Goal: Task Accomplishment & Management: Manage account settings

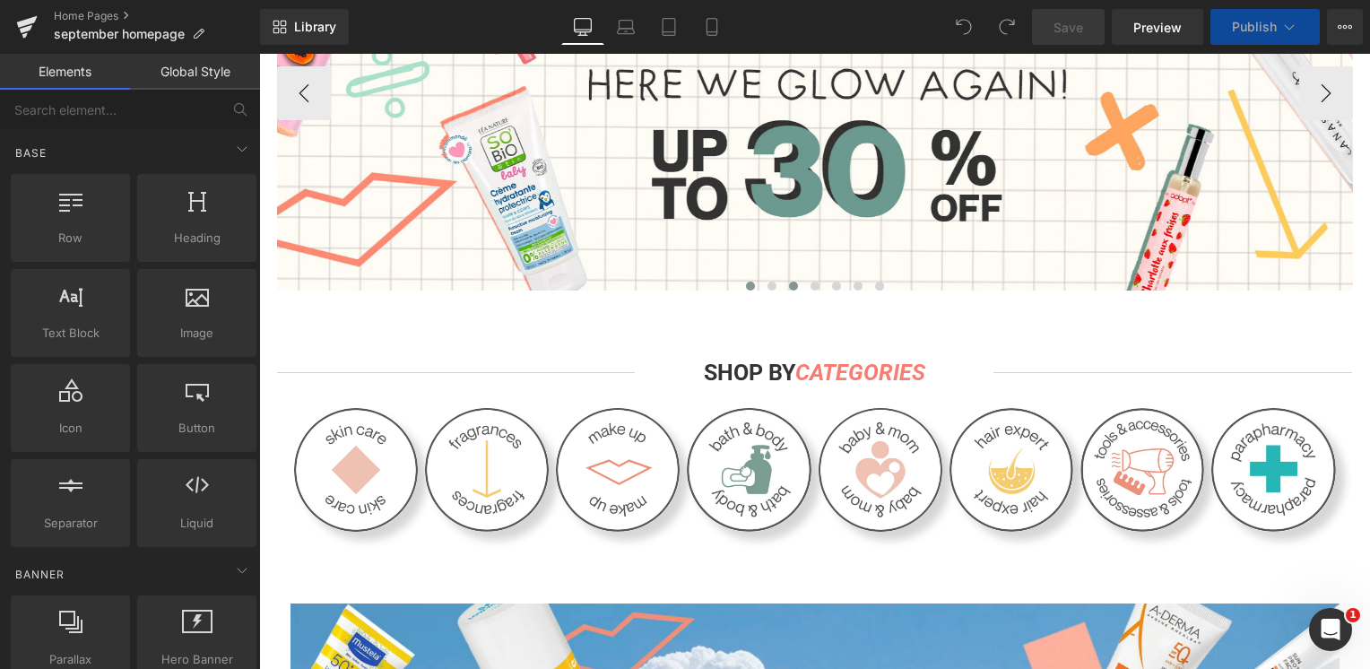
click at [789, 290] on span at bounding box center [793, 285] width 9 height 9
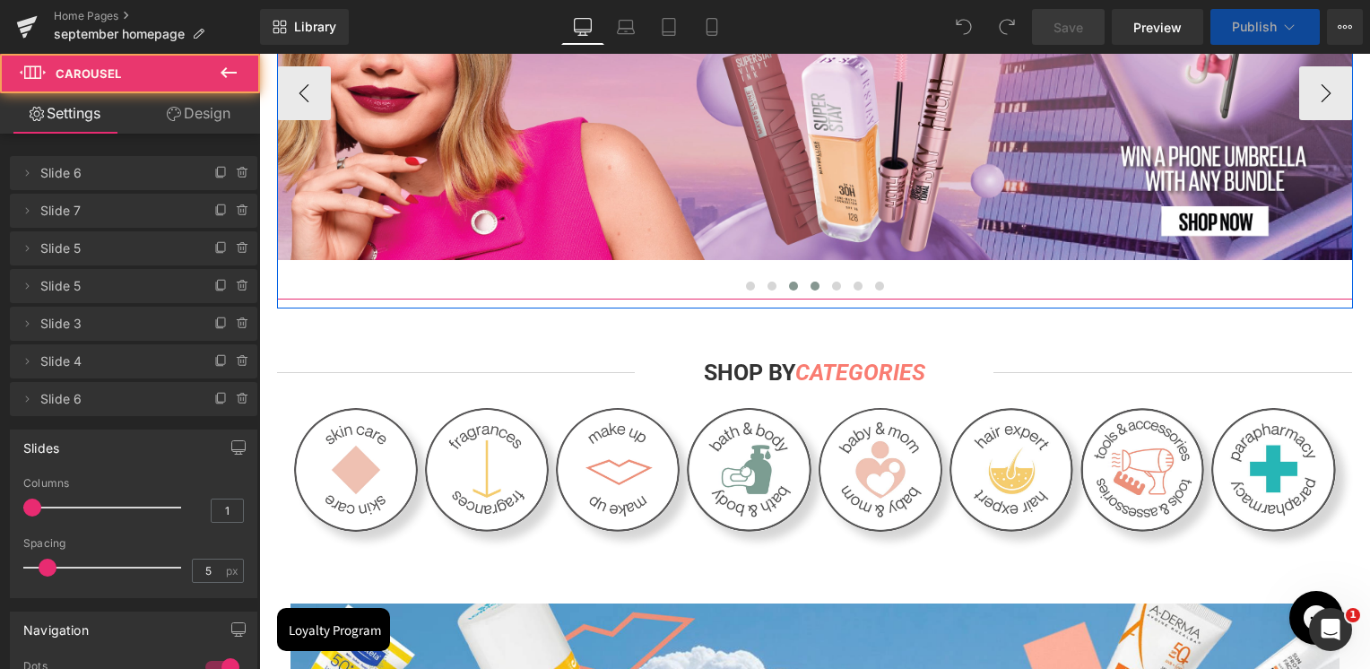
click at [810, 290] on span at bounding box center [814, 285] width 9 height 9
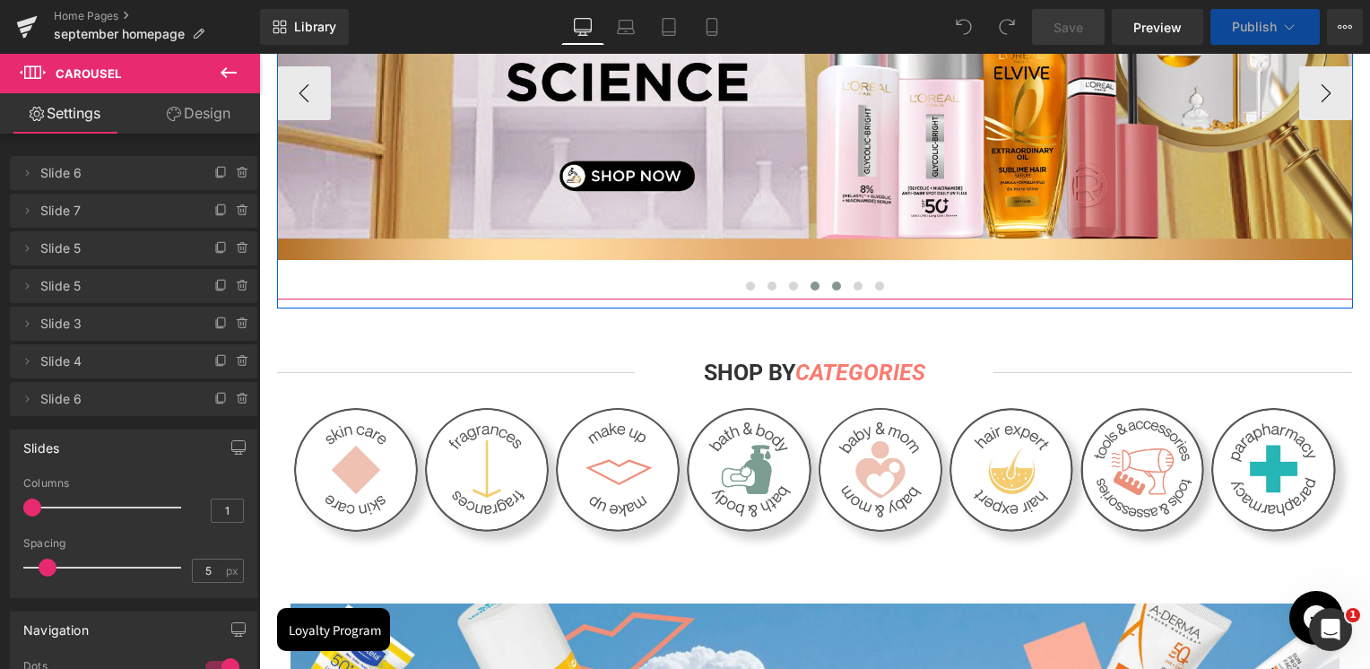
click at [826, 289] on button at bounding box center [837, 286] width 22 height 18
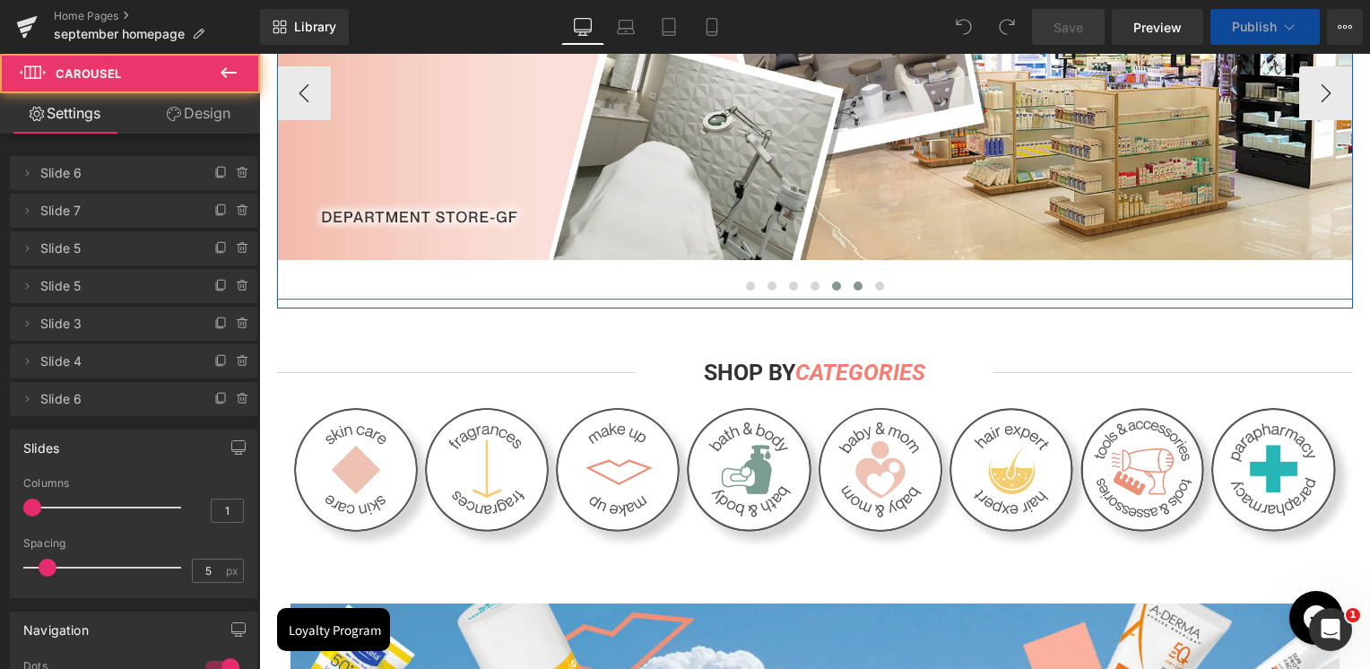
click at [853, 290] on span at bounding box center [857, 285] width 9 height 9
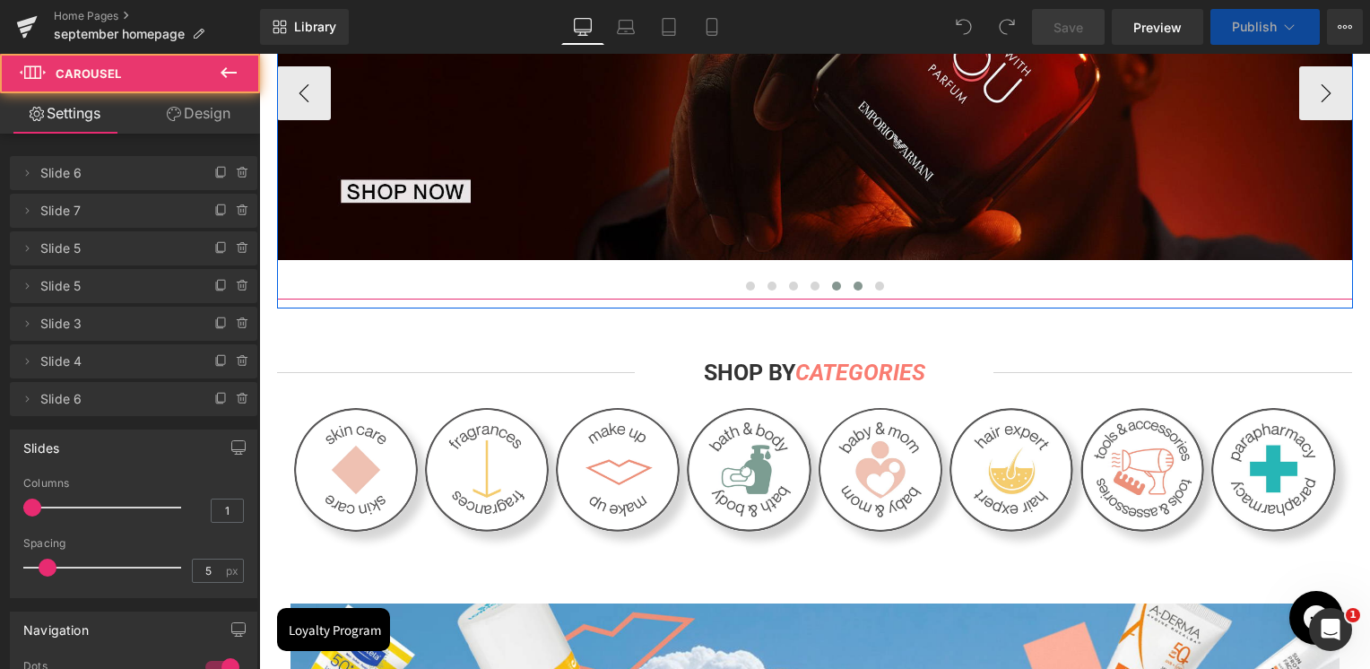
click at [826, 290] on button at bounding box center [837, 286] width 22 height 18
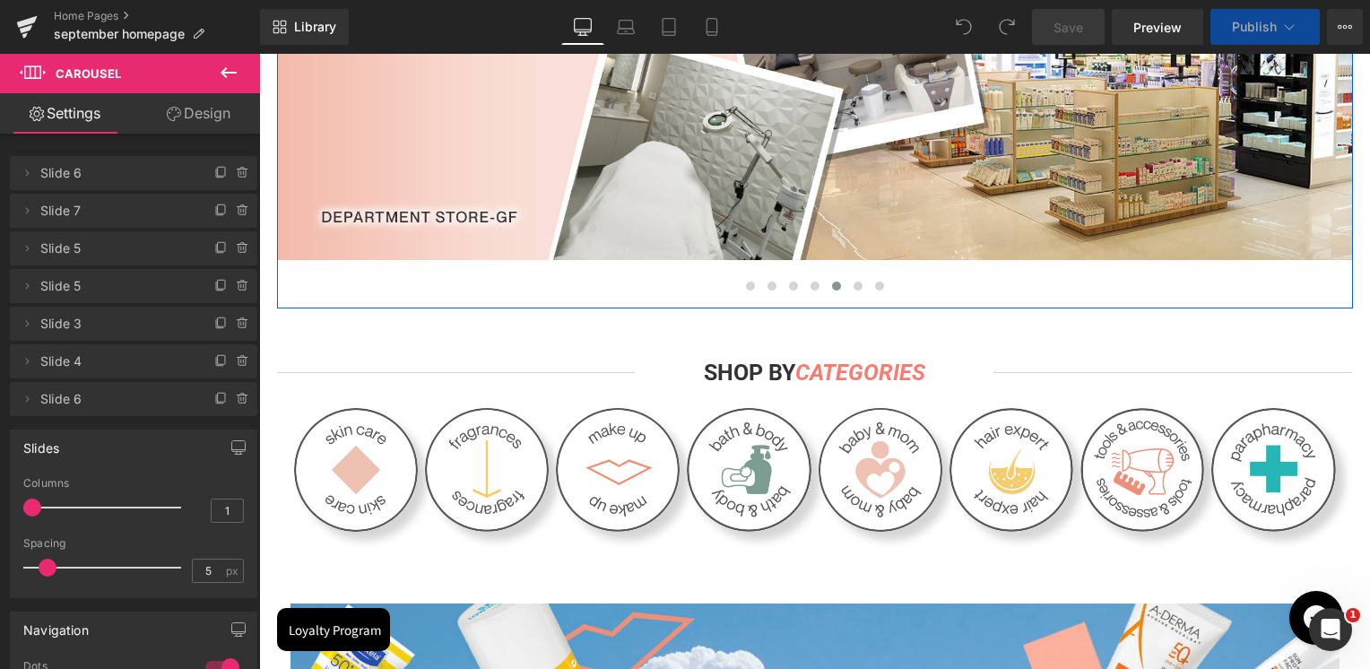
scroll to position [179, 0]
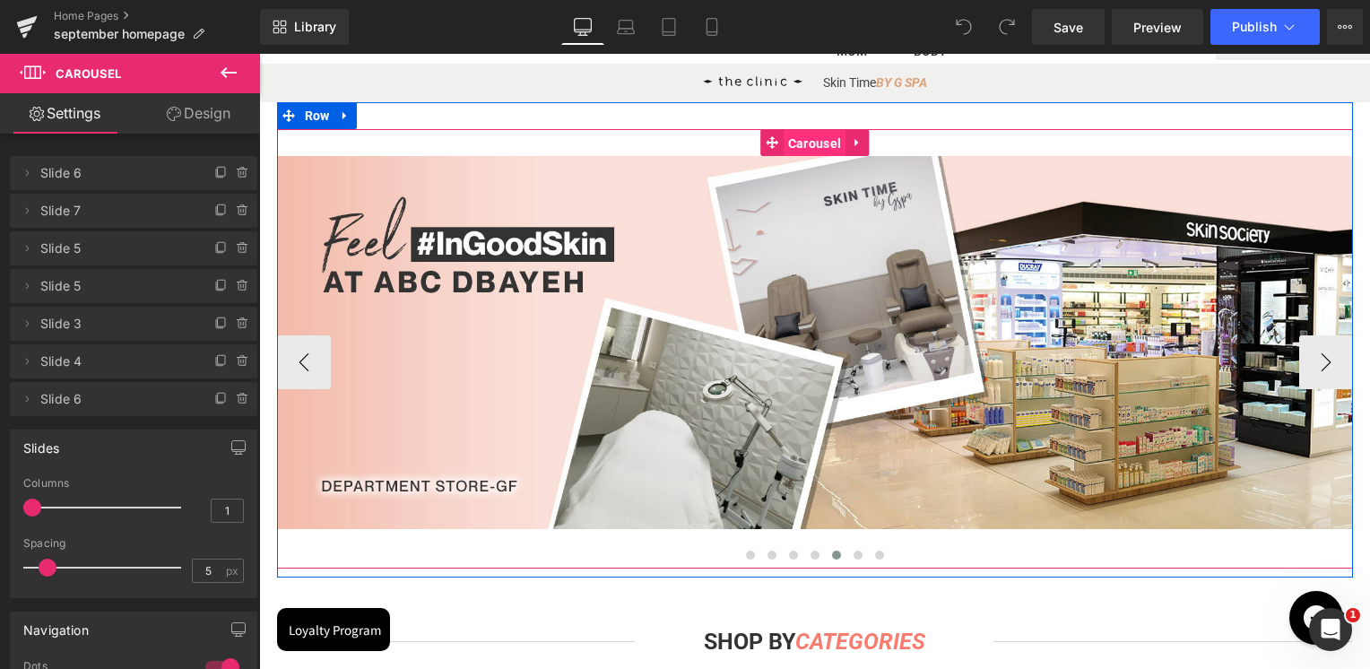
click at [796, 145] on span "Carousel" at bounding box center [815, 143] width 62 height 27
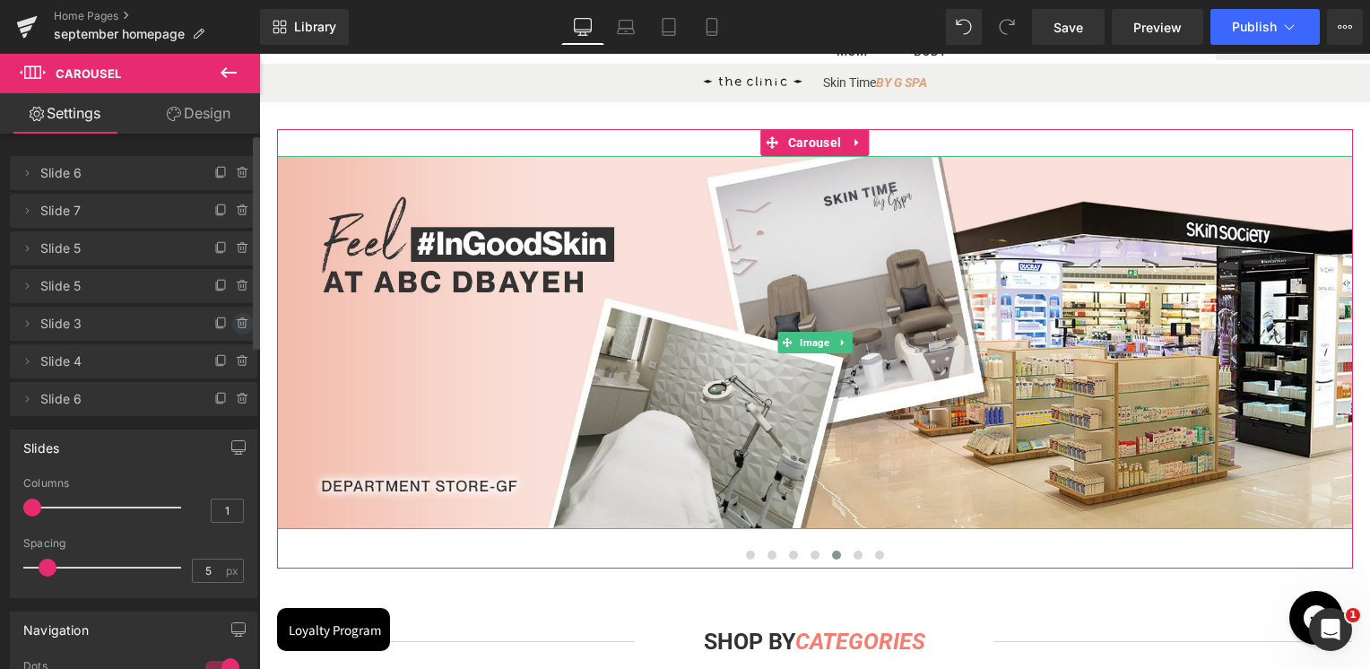
click at [232, 315] on span at bounding box center [243, 324] width 22 height 22
click at [233, 321] on button "Delete" at bounding box center [223, 324] width 56 height 23
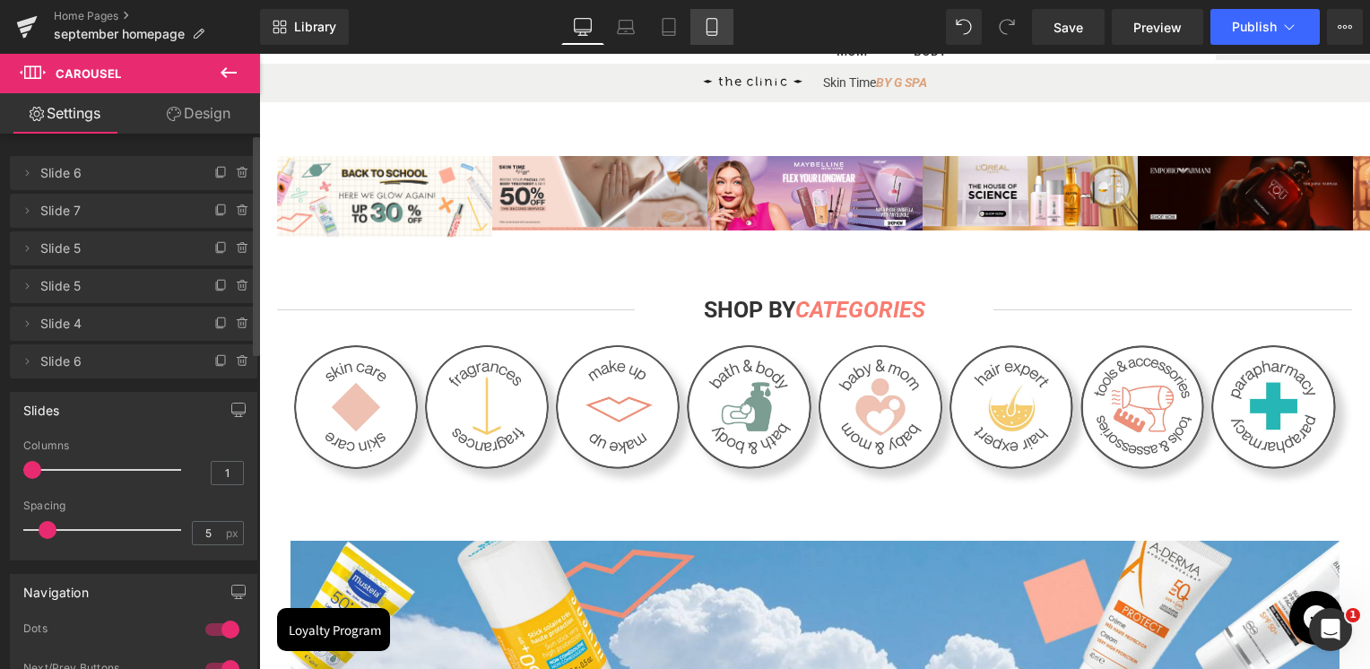
click at [705, 30] on icon at bounding box center [712, 27] width 18 height 18
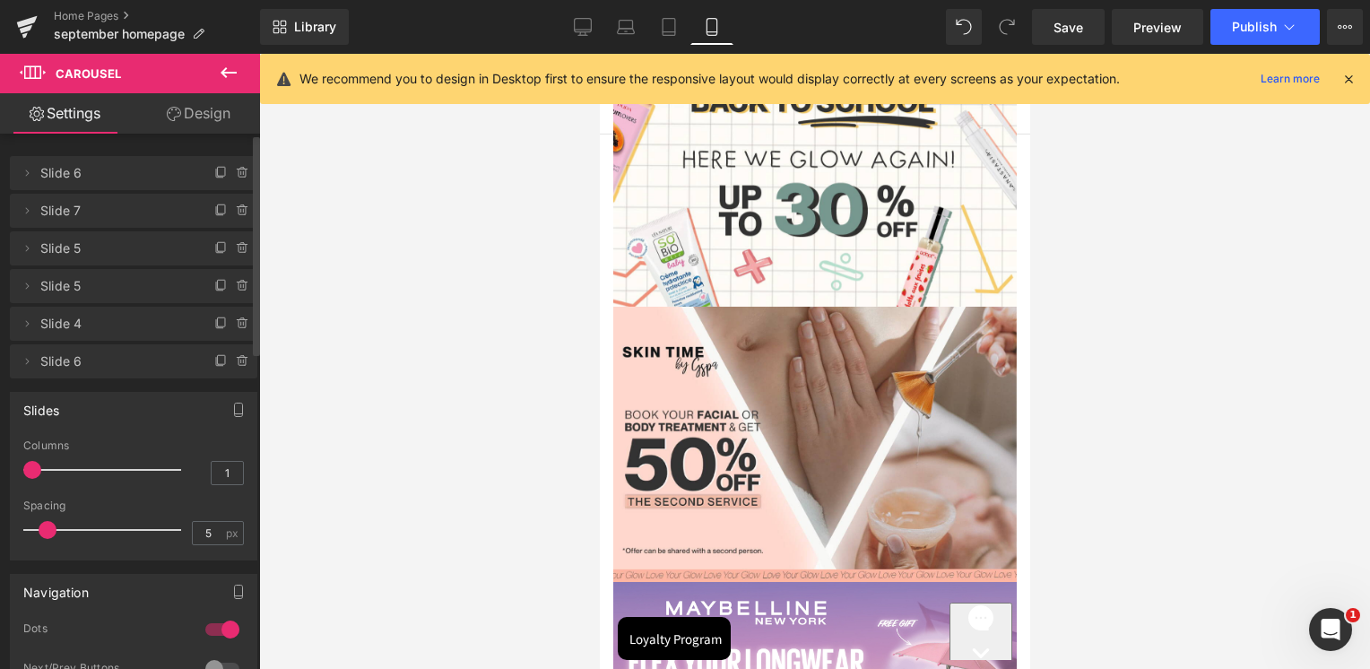
scroll to position [0, 0]
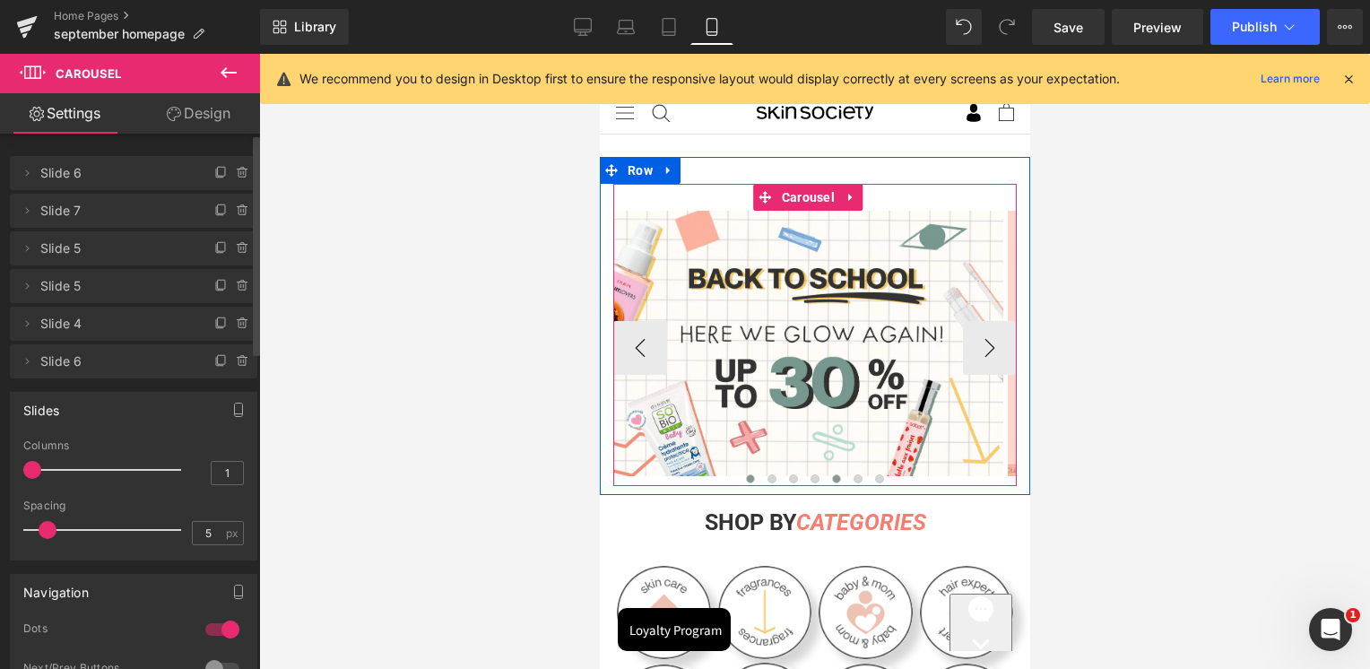
click at [825, 479] on button at bounding box center [836, 479] width 22 height 18
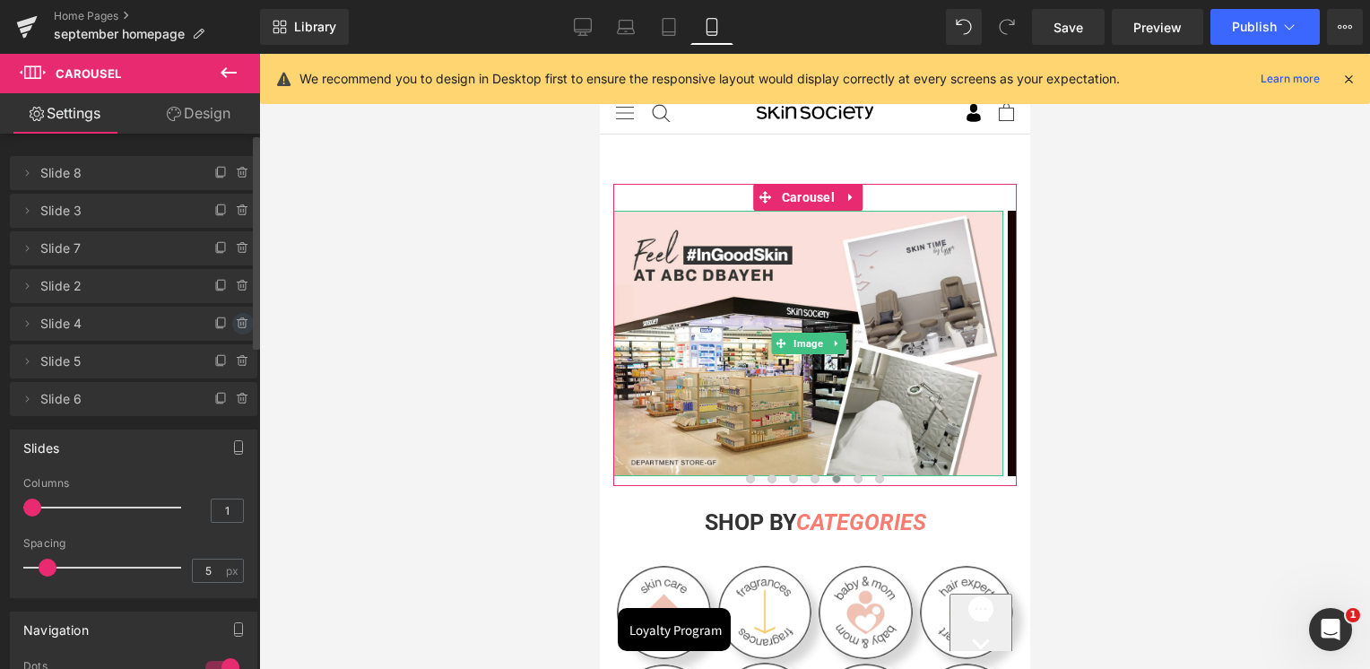
click at [236, 321] on icon at bounding box center [243, 323] width 14 height 14
click at [236, 324] on button "Delete" at bounding box center [223, 324] width 56 height 23
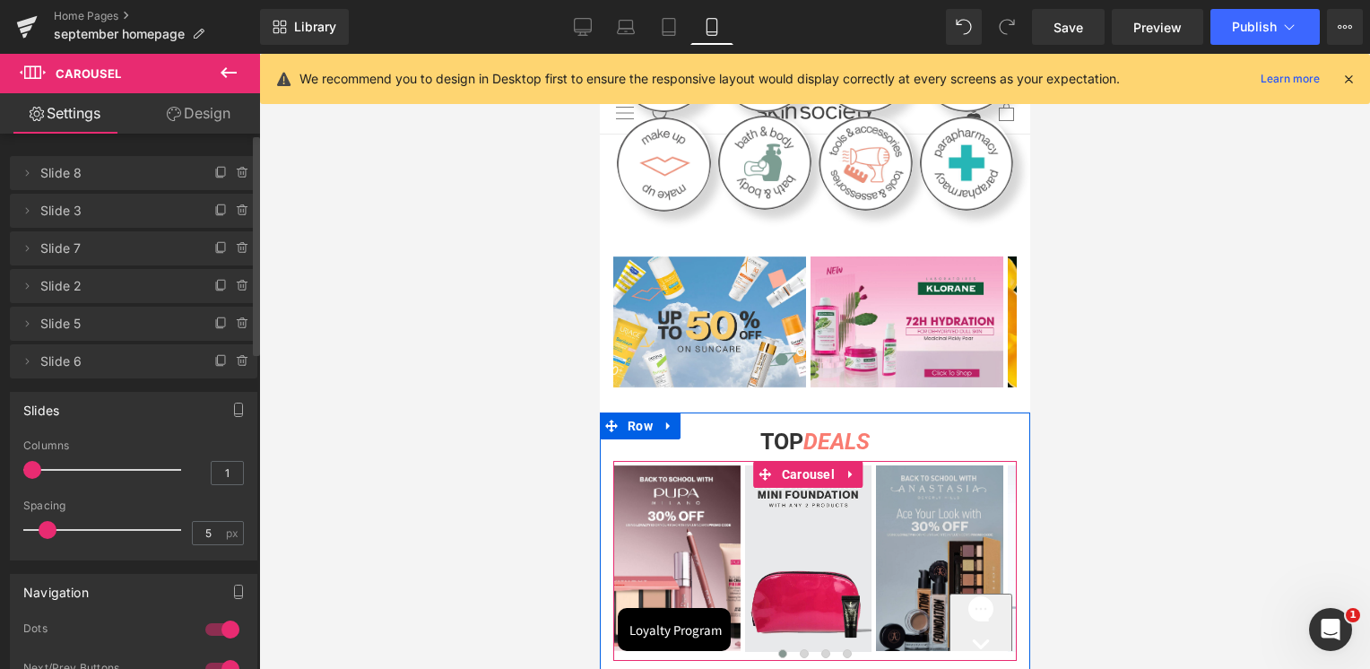
scroll to position [628, 0]
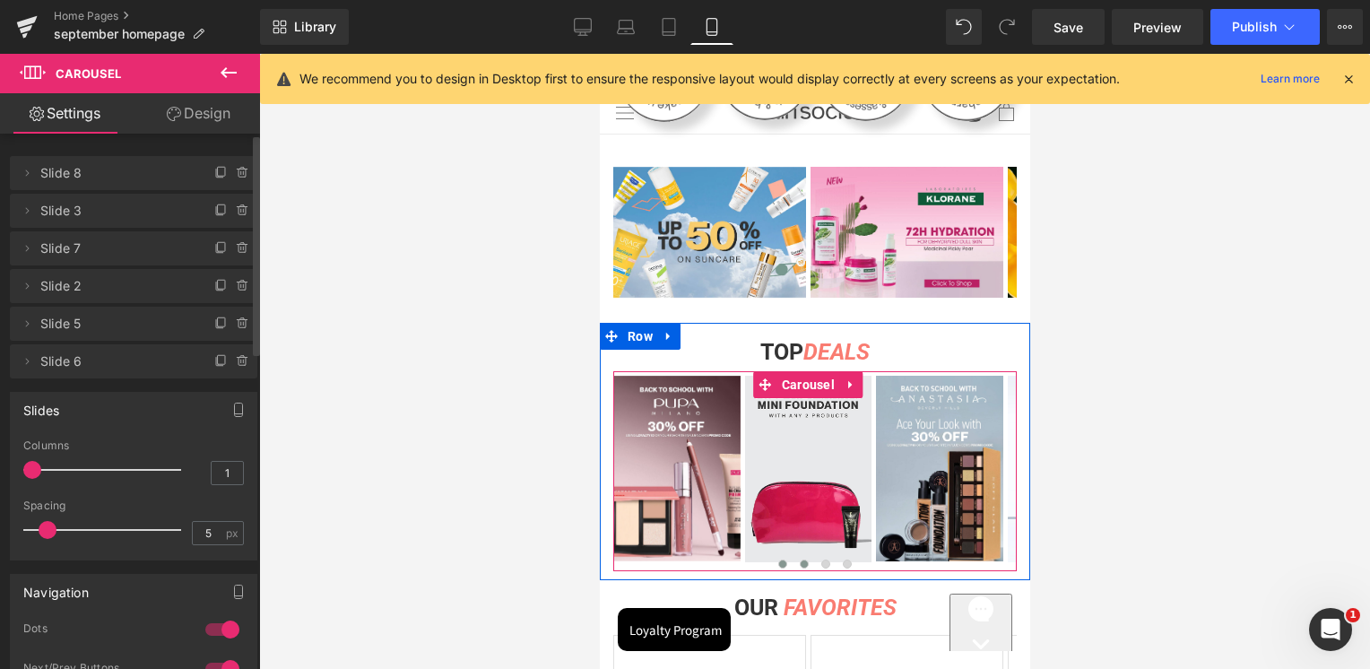
click at [799, 559] on span at bounding box center [803, 563] width 9 height 9
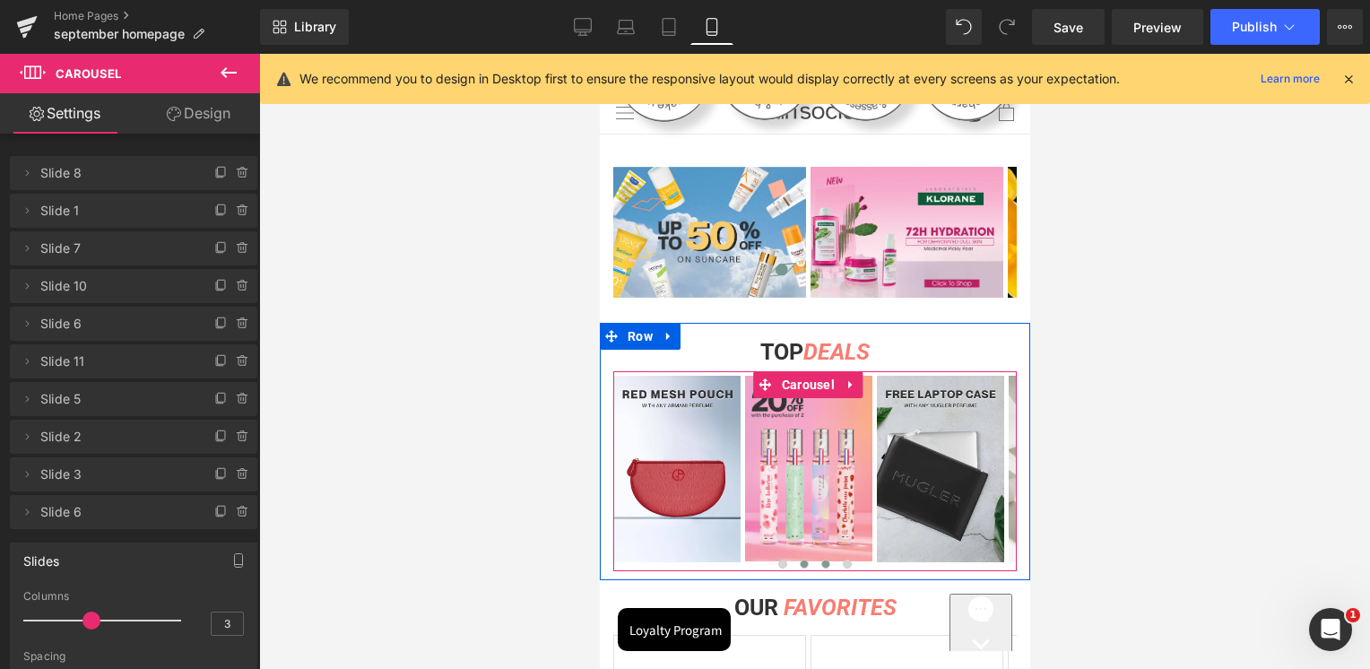
click at [814, 556] on button at bounding box center [825, 564] width 22 height 18
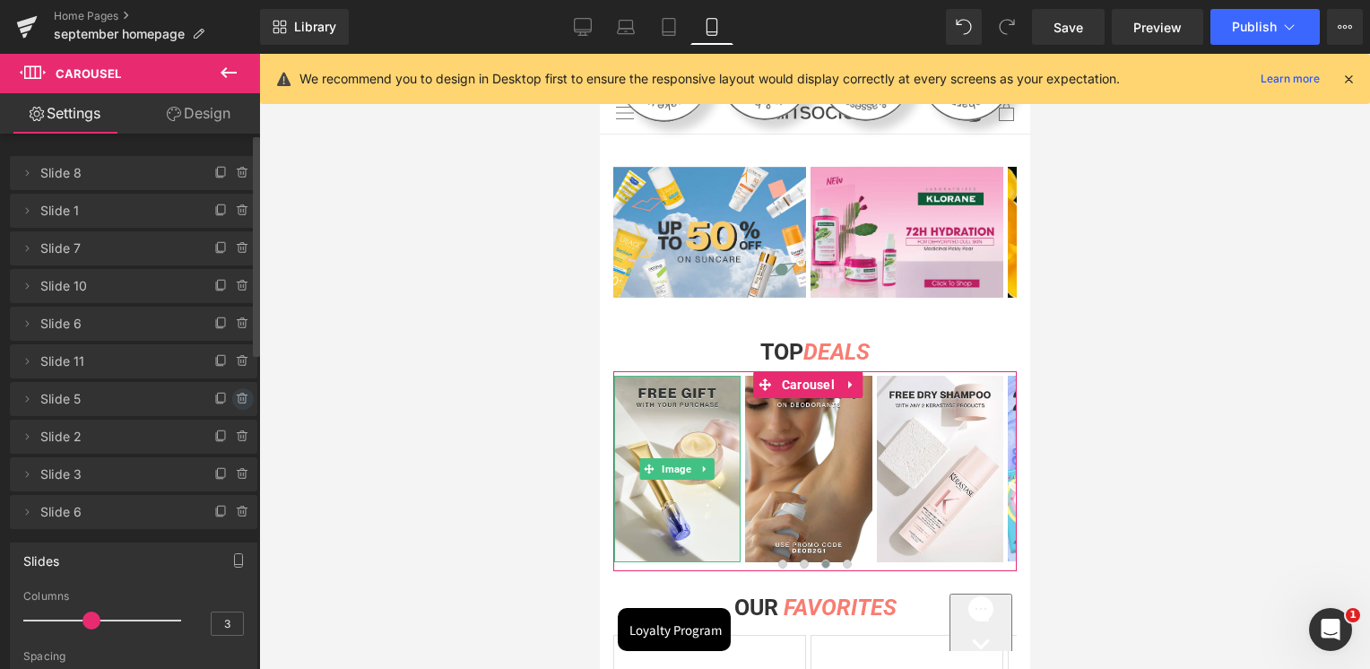
click at [238, 398] on icon at bounding box center [241, 399] width 7 height 8
click at [236, 403] on button "Delete" at bounding box center [223, 399] width 56 height 23
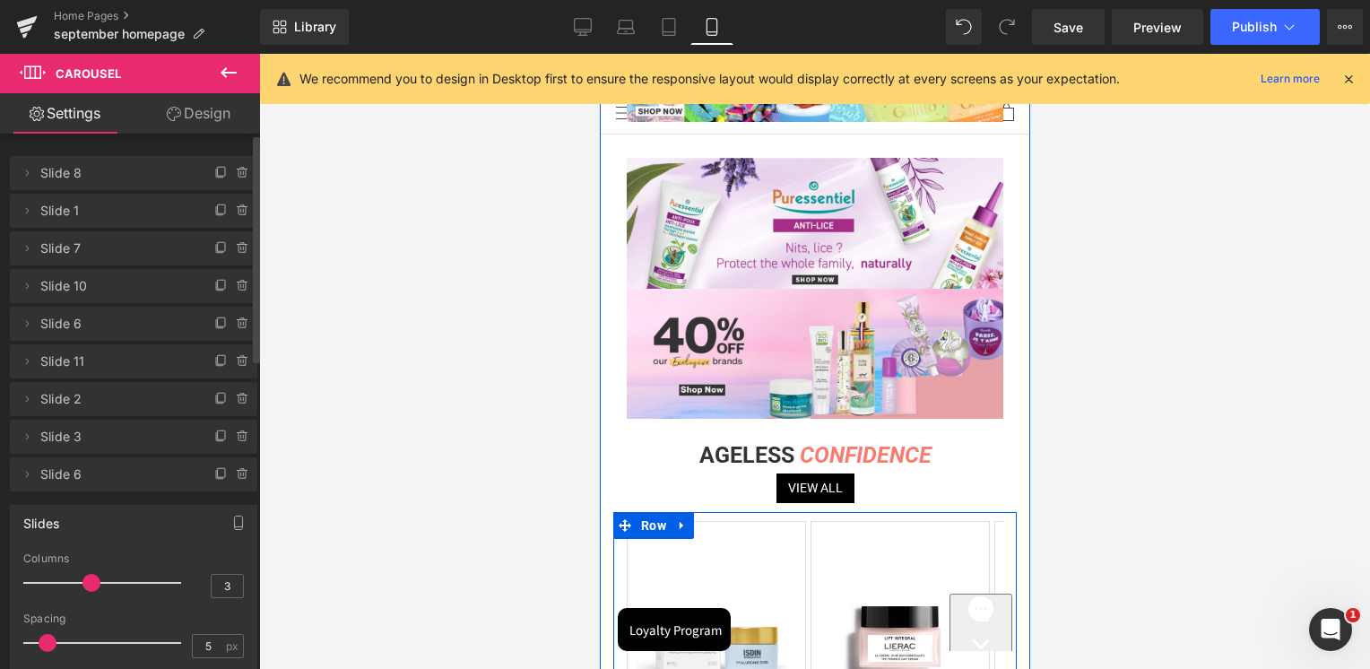
scroll to position [2779, 0]
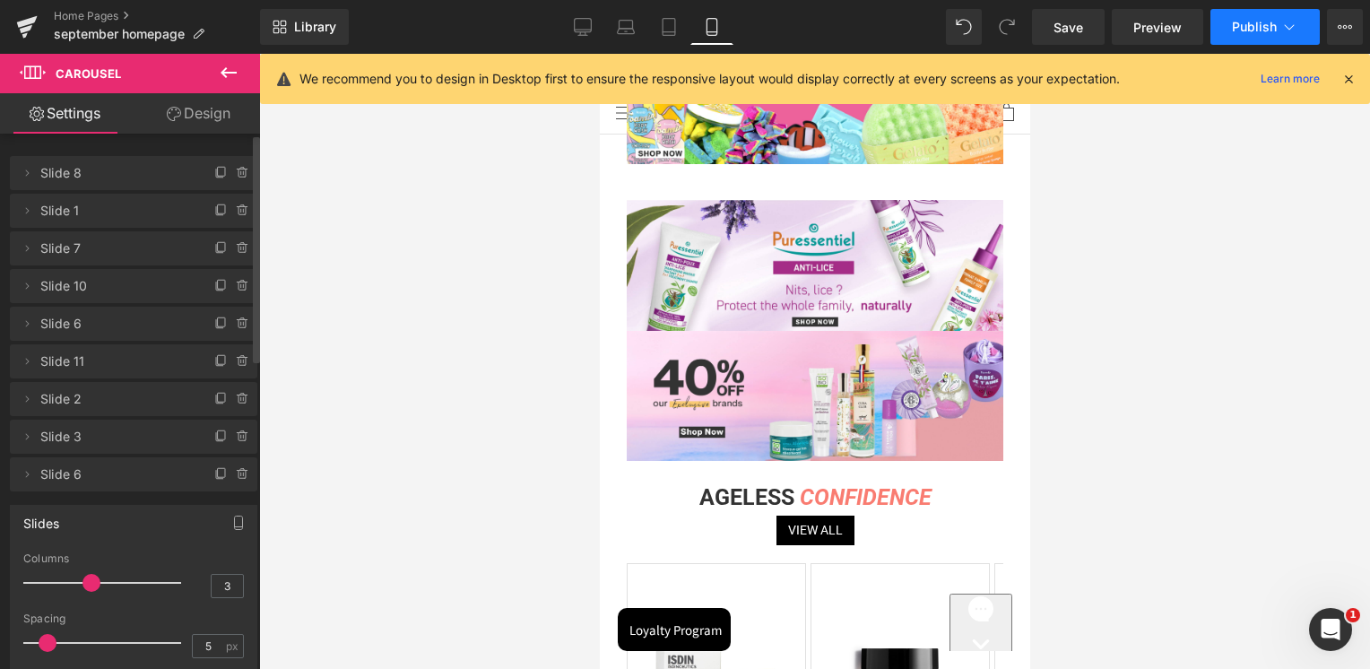
click at [1281, 34] on icon at bounding box center [1289, 27] width 18 height 18
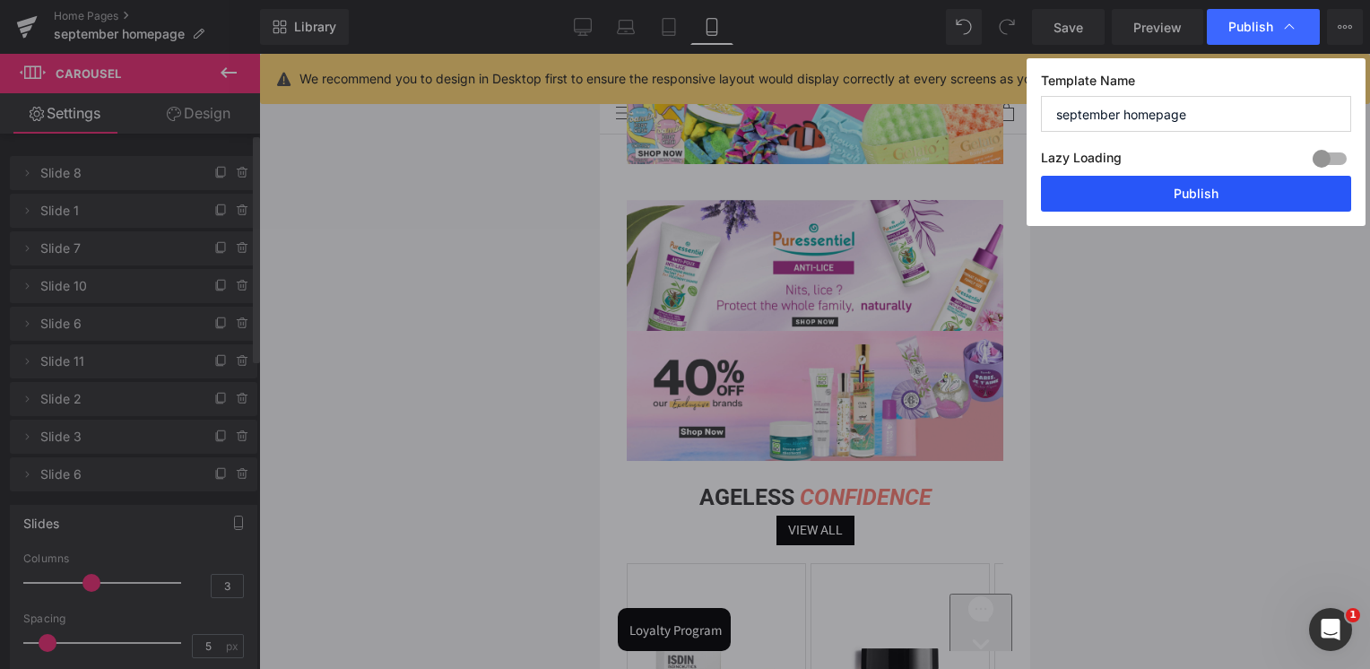
click at [1216, 192] on button "Publish" at bounding box center [1196, 194] width 310 height 36
